Goal: Navigation & Orientation: Find specific page/section

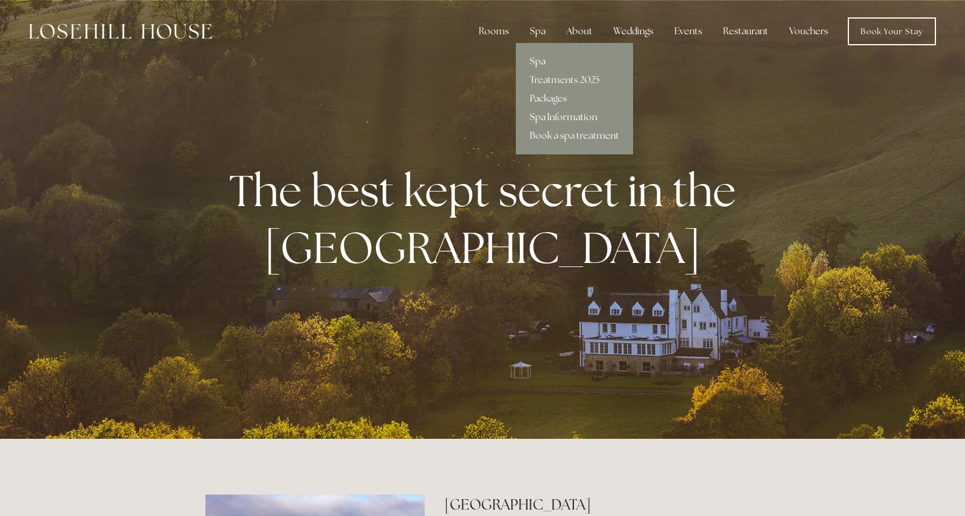
click at [541, 64] on link "Spa" at bounding box center [574, 61] width 117 height 19
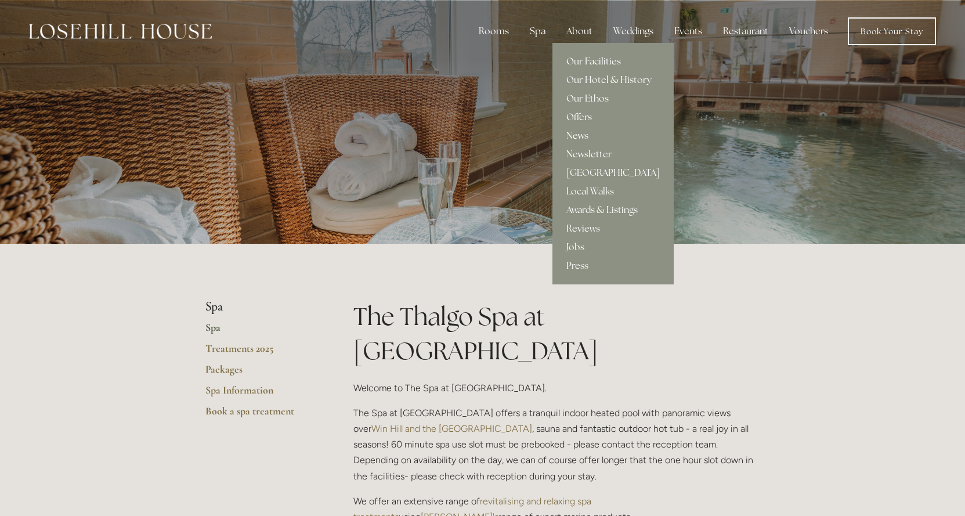
click at [590, 57] on link "Our Facilities" at bounding box center [612, 61] width 121 height 19
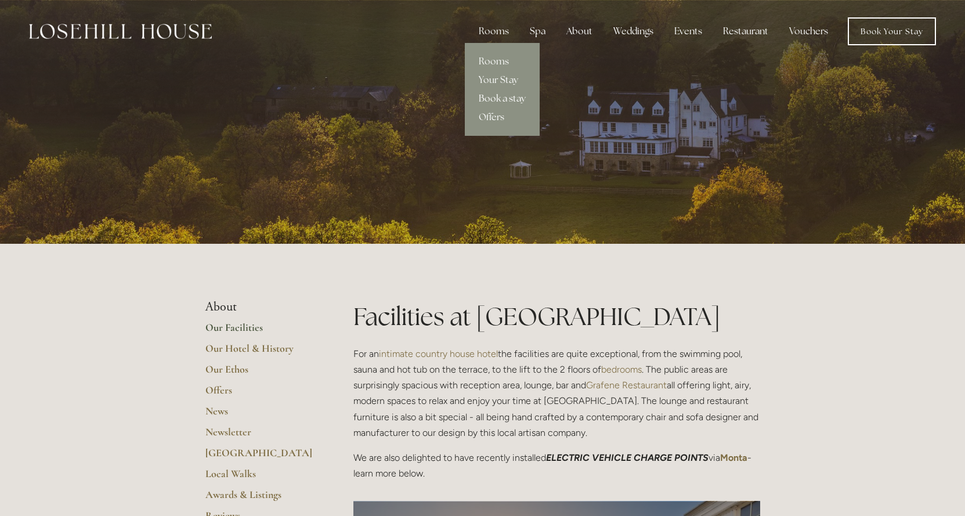
click at [501, 93] on link "Book a stay" at bounding box center [502, 98] width 75 height 19
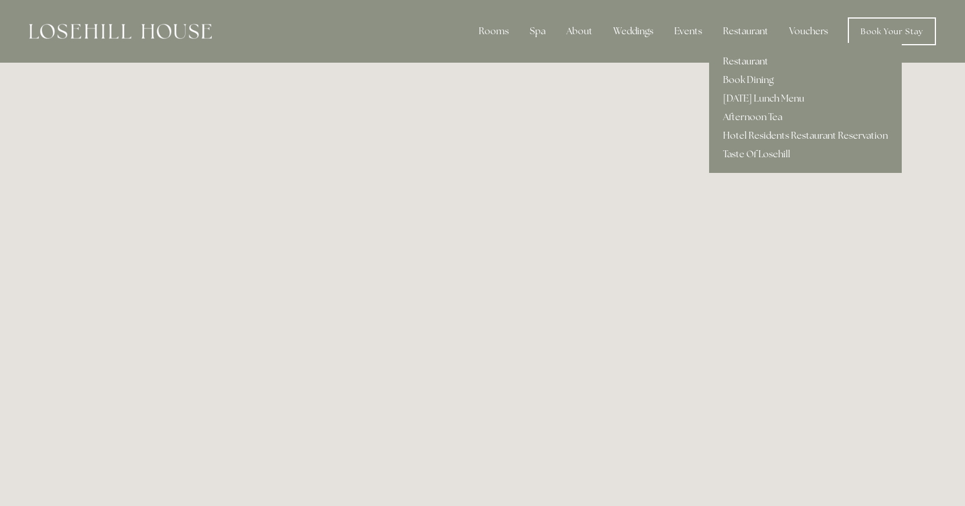
click at [747, 61] on link "Restaurant" at bounding box center [805, 61] width 193 height 19
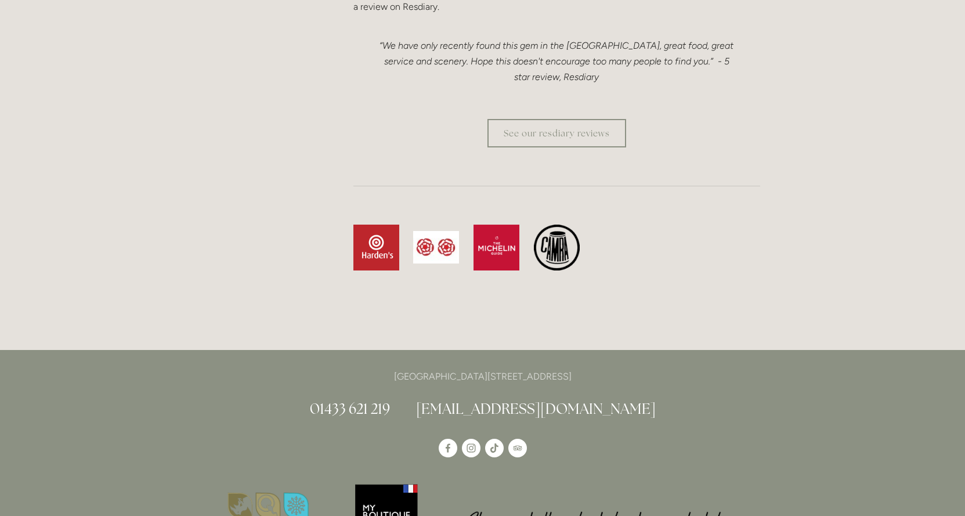
scroll to position [3598, 0]
